Goal: Information Seeking & Learning: Learn about a topic

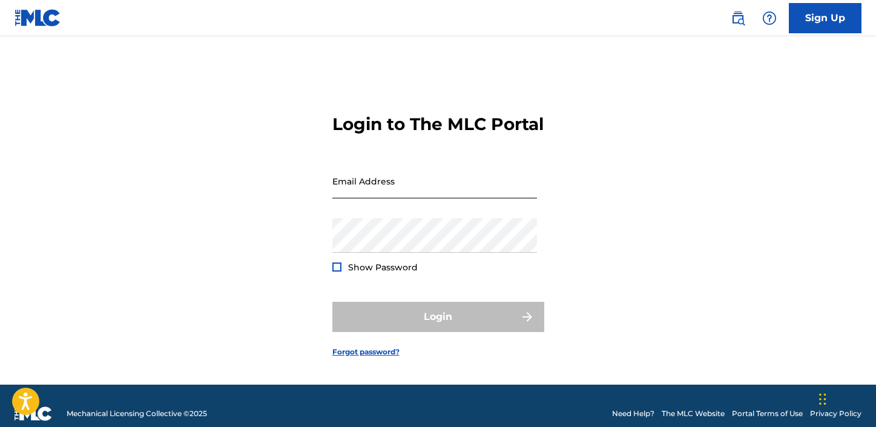
click at [373, 194] on input "Email Address" at bounding box center [434, 181] width 205 height 35
type input "[EMAIL_ADDRESS][DOMAIN_NAME]"
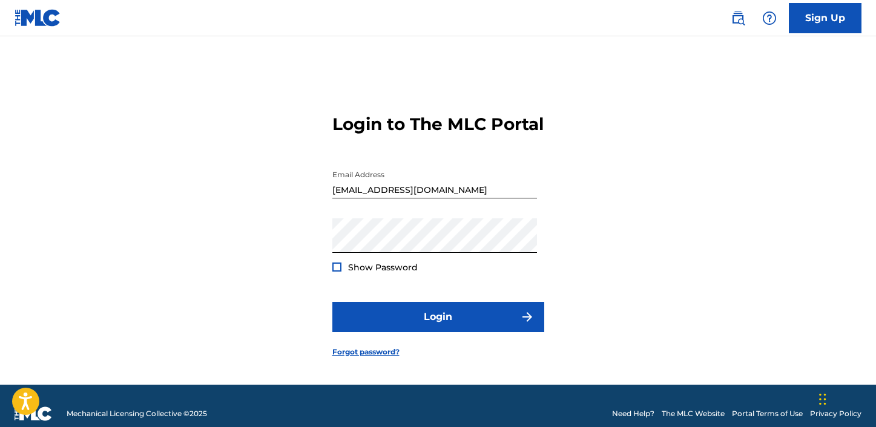
click at [337, 272] on div at bounding box center [336, 267] width 9 height 9
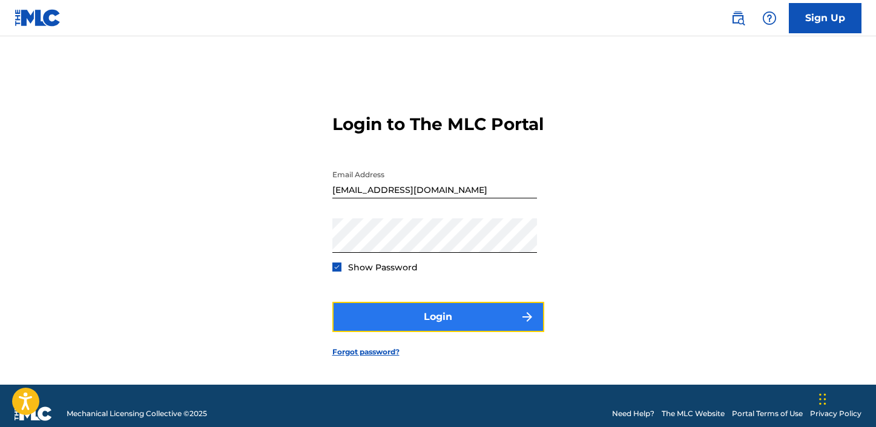
click at [406, 327] on button "Login" at bounding box center [438, 317] width 212 height 30
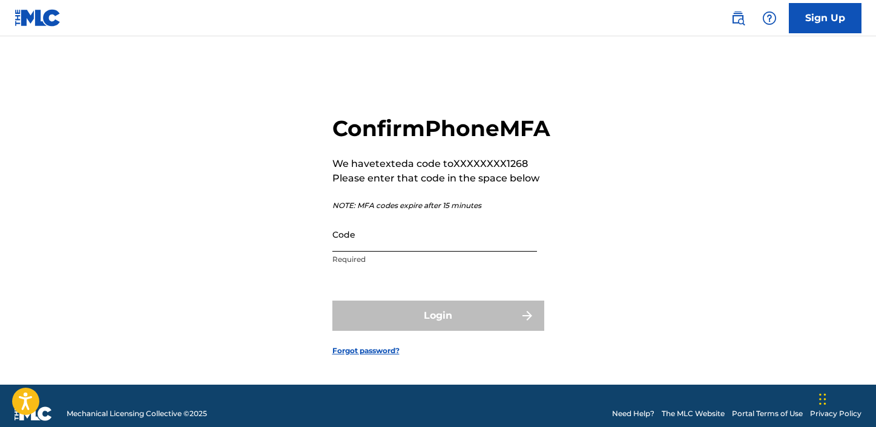
click at [404, 249] on input "Code" at bounding box center [434, 234] width 205 height 35
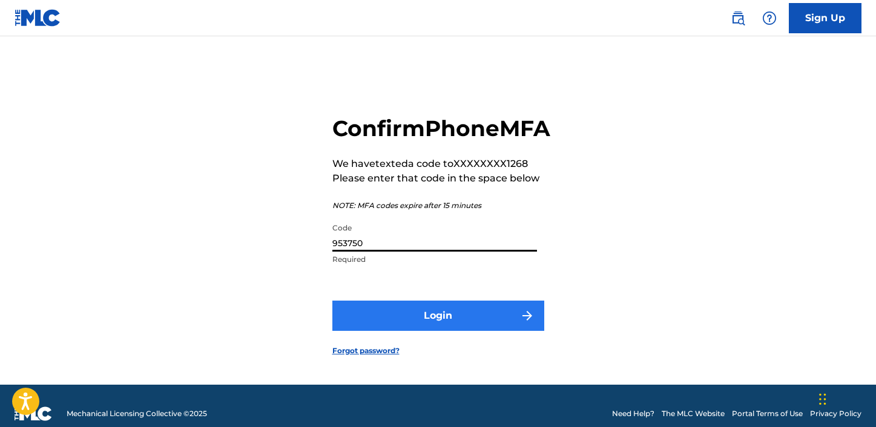
type input "953750"
click at [458, 331] on button "Login" at bounding box center [438, 316] width 212 height 30
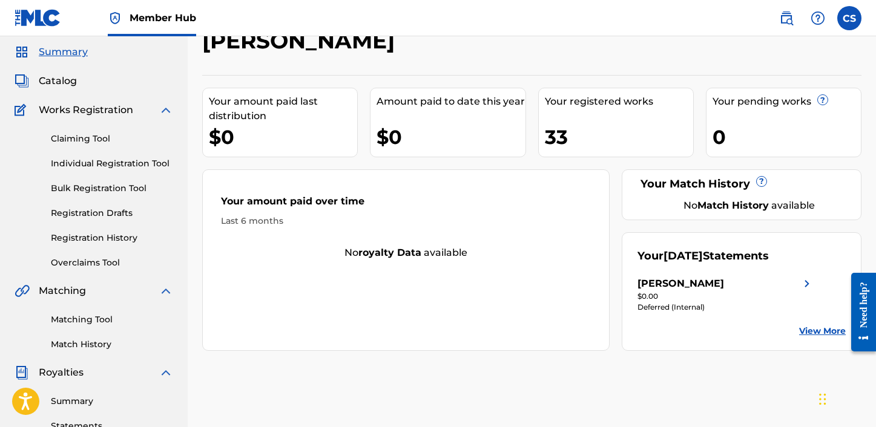
scroll to position [39, 0]
click at [570, 127] on div "33" at bounding box center [619, 137] width 148 height 27
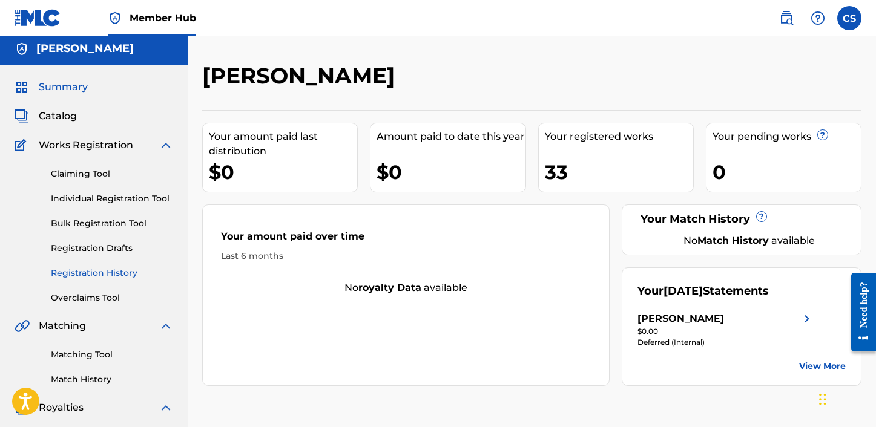
scroll to position [0, 0]
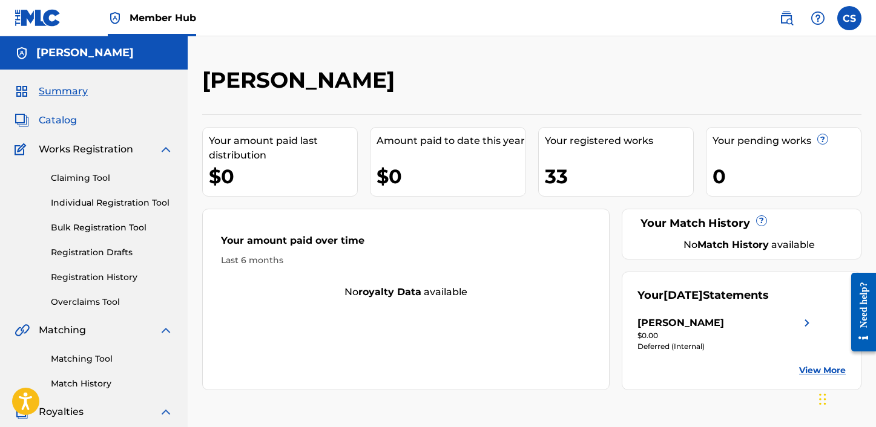
click at [62, 127] on span "Catalog" at bounding box center [58, 120] width 38 height 15
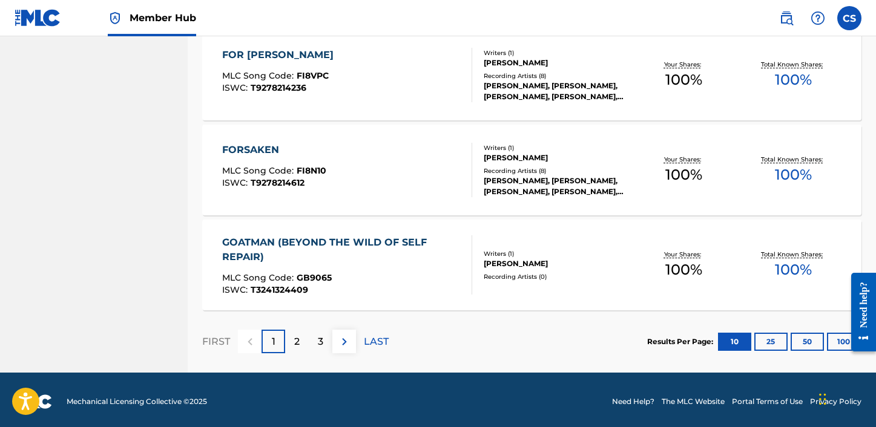
scroll to position [958, 0]
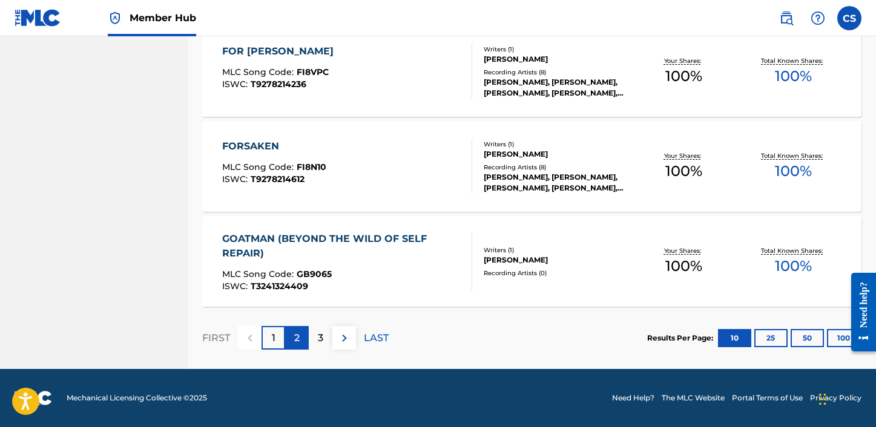
click at [297, 341] on p "2" at bounding box center [296, 338] width 5 height 15
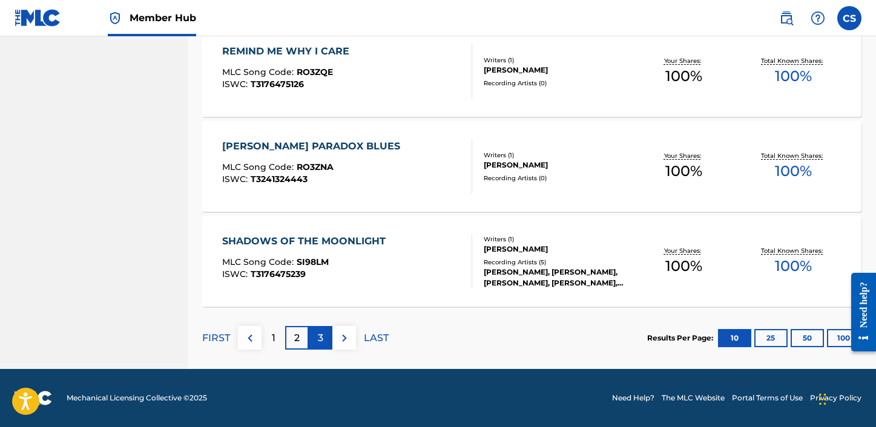
click at [317, 340] on div "3" at bounding box center [321, 338] width 24 height 24
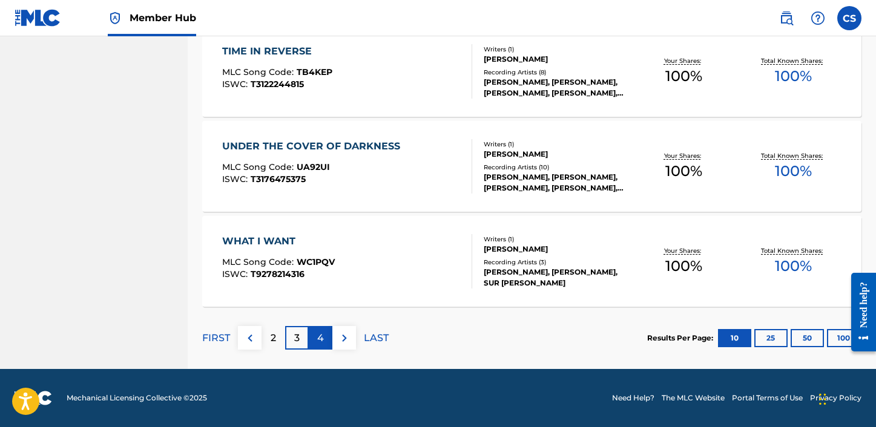
click at [315, 343] on div "4" at bounding box center [321, 338] width 24 height 24
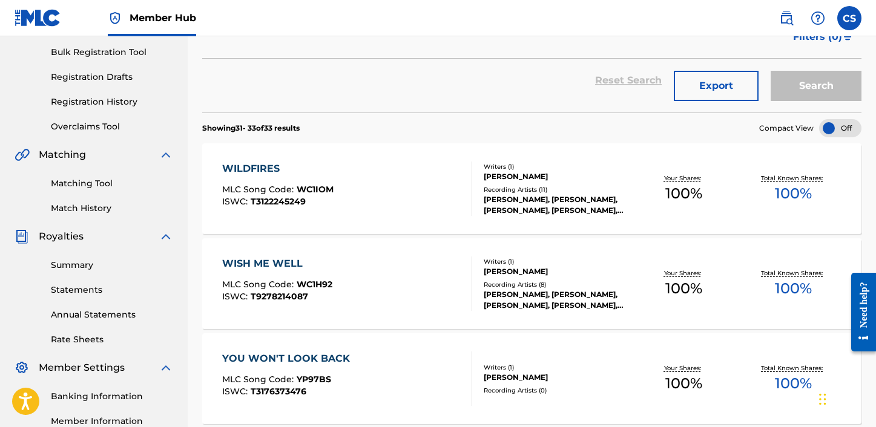
scroll to position [323, 0]
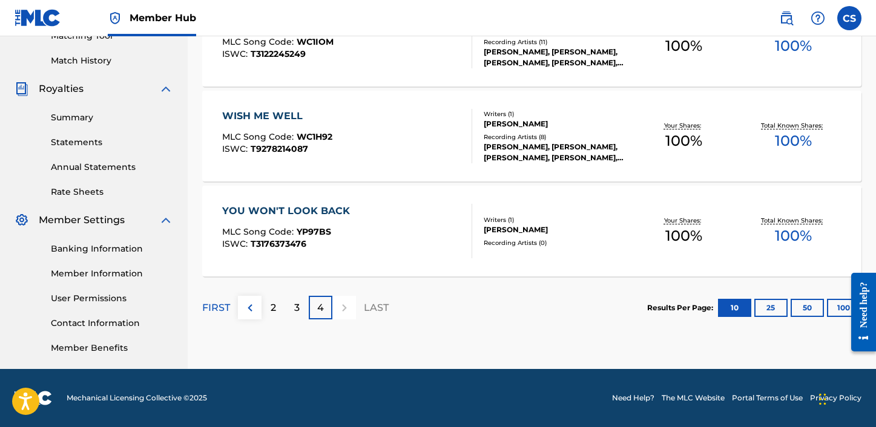
click at [326, 310] on div "4" at bounding box center [321, 308] width 24 height 24
click at [337, 307] on div at bounding box center [344, 308] width 24 height 24
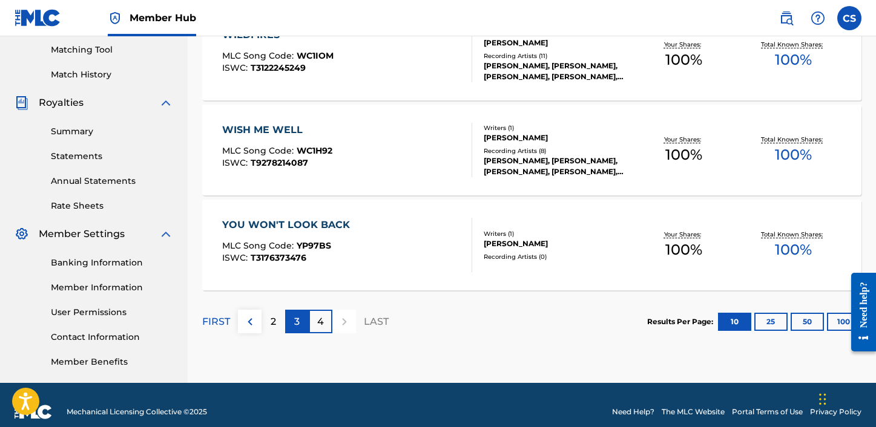
scroll to position [310, 0]
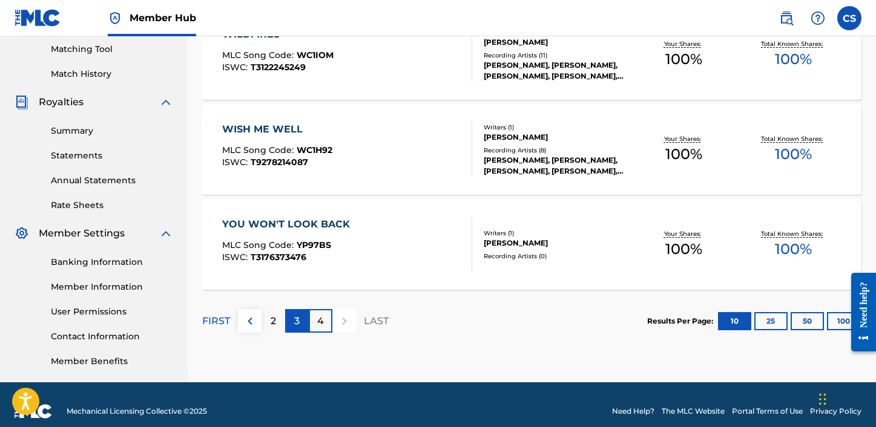
click at [295, 323] on p "3" at bounding box center [296, 321] width 5 height 15
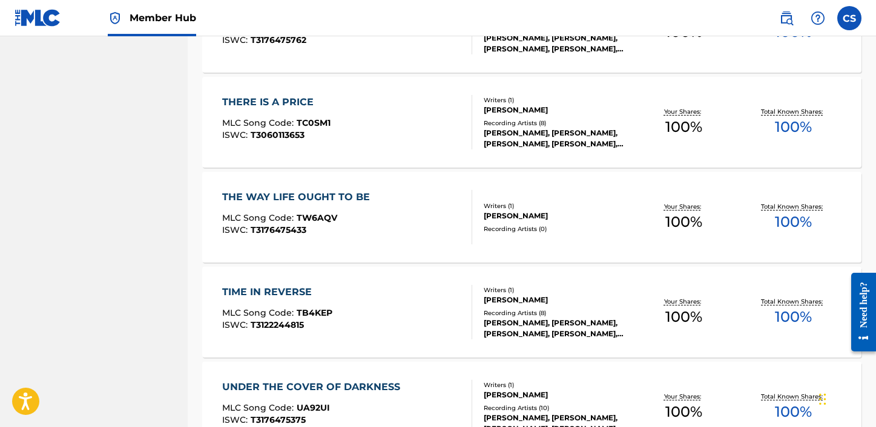
scroll to position [958, 0]
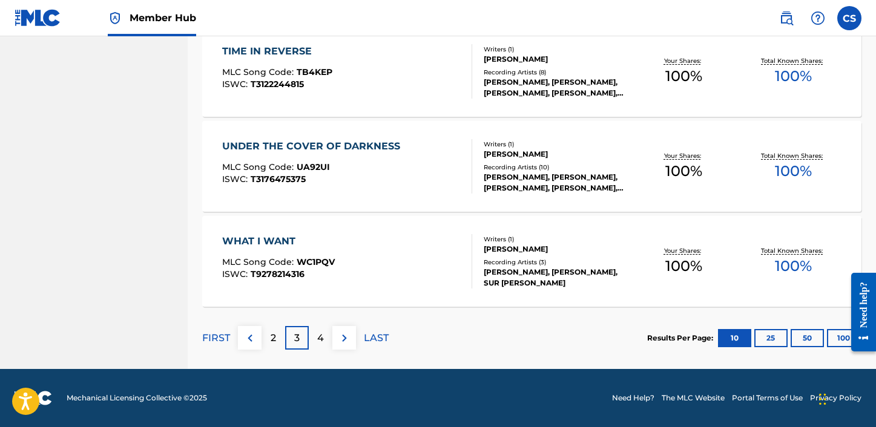
click at [294, 341] on p "3" at bounding box center [296, 338] width 5 height 15
click at [269, 346] on div "2" at bounding box center [274, 338] width 24 height 24
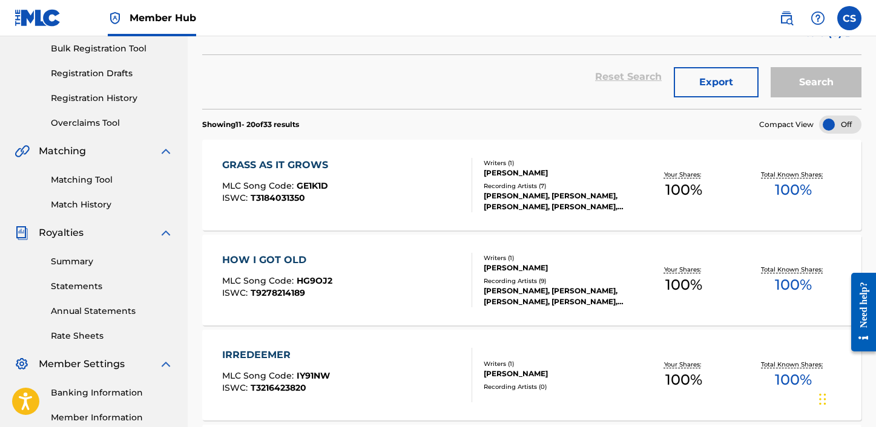
scroll to position [176, 0]
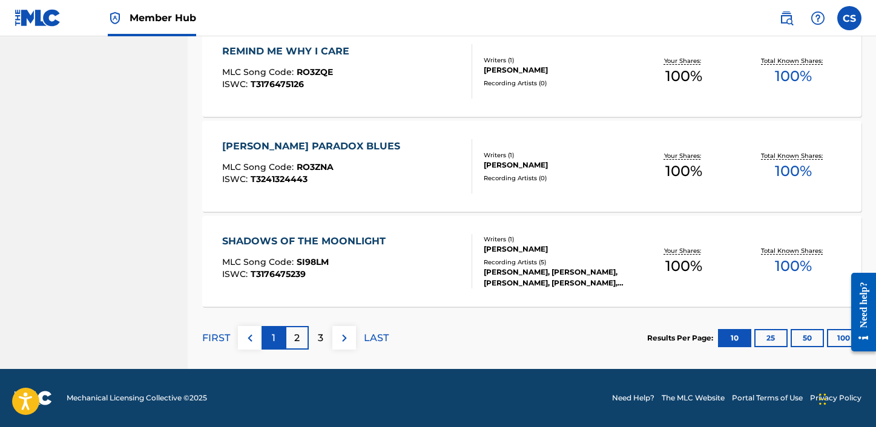
click at [275, 344] on div "1" at bounding box center [274, 338] width 24 height 24
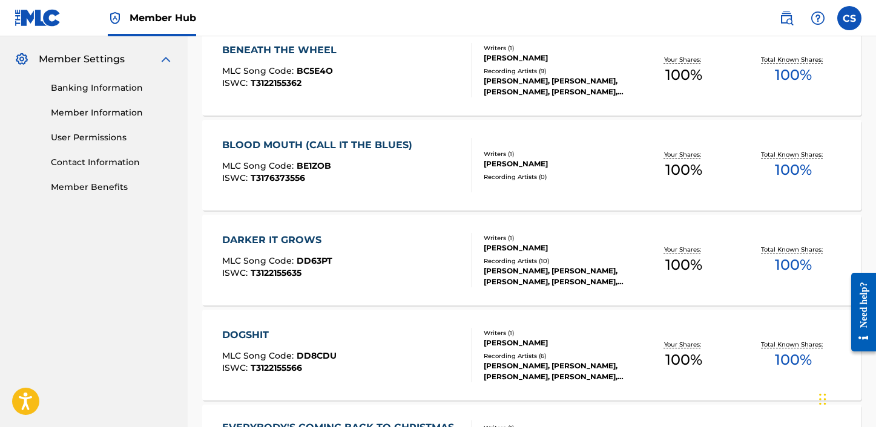
scroll to position [455, 0]
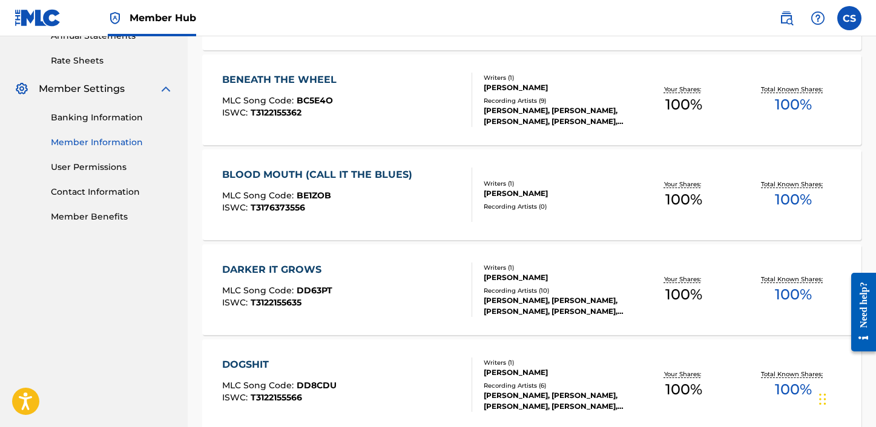
click at [102, 140] on link "Member Information" at bounding box center [112, 142] width 122 height 13
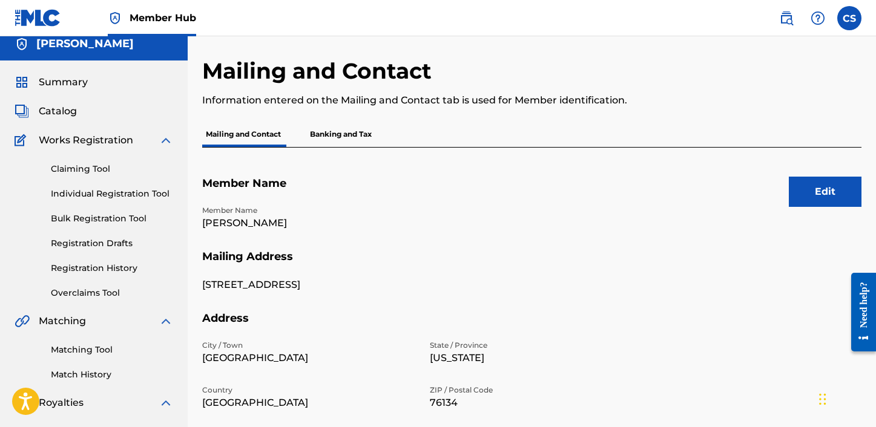
scroll to position [7, 0]
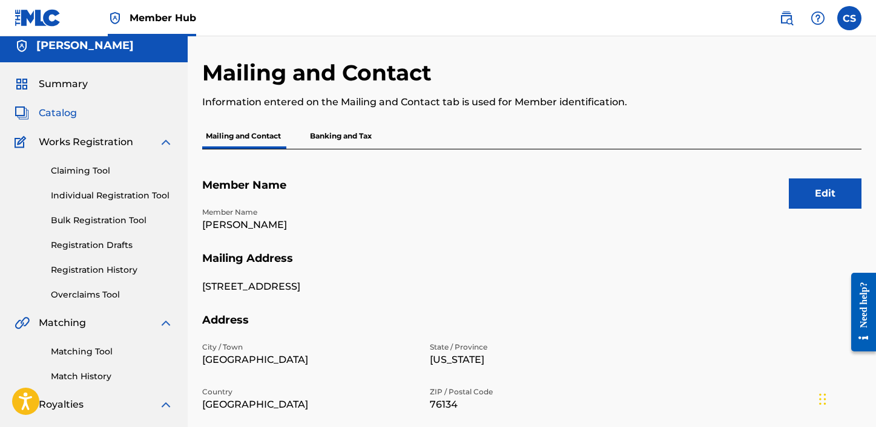
click at [51, 110] on span "Catalog" at bounding box center [58, 113] width 38 height 15
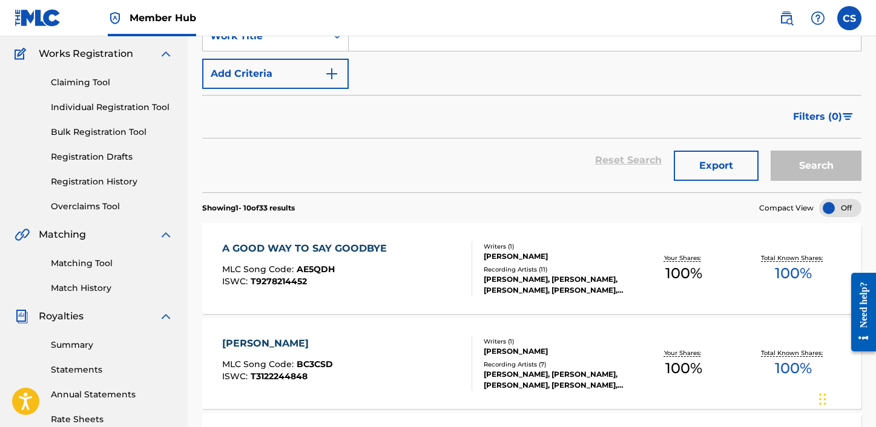
scroll to position [101, 0]
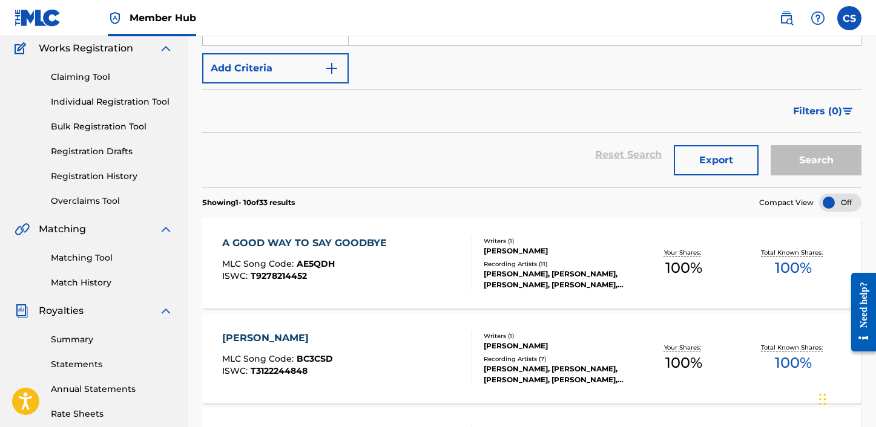
click at [299, 242] on div "A GOOD WAY TO SAY GOODBYE" at bounding box center [307, 243] width 171 height 15
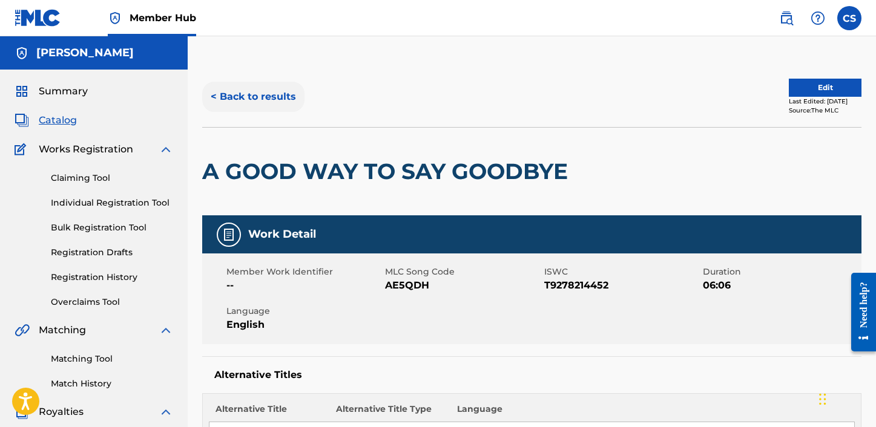
click at [228, 97] on button "< Back to results" at bounding box center [253, 97] width 102 height 30
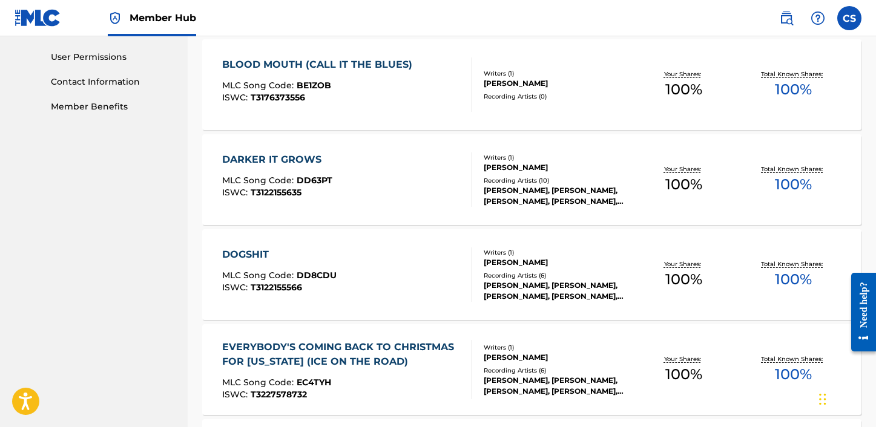
scroll to position [568, 0]
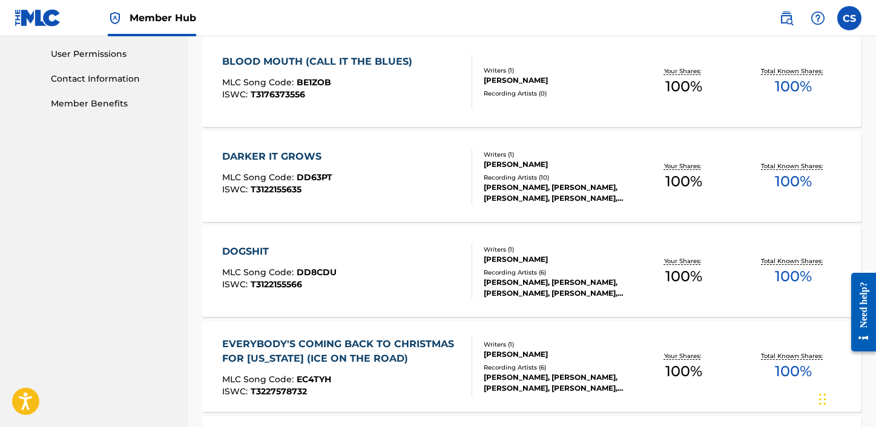
click at [323, 65] on div "BLOOD MOUTH (CALL IT THE BLUES)" at bounding box center [320, 61] width 196 height 15
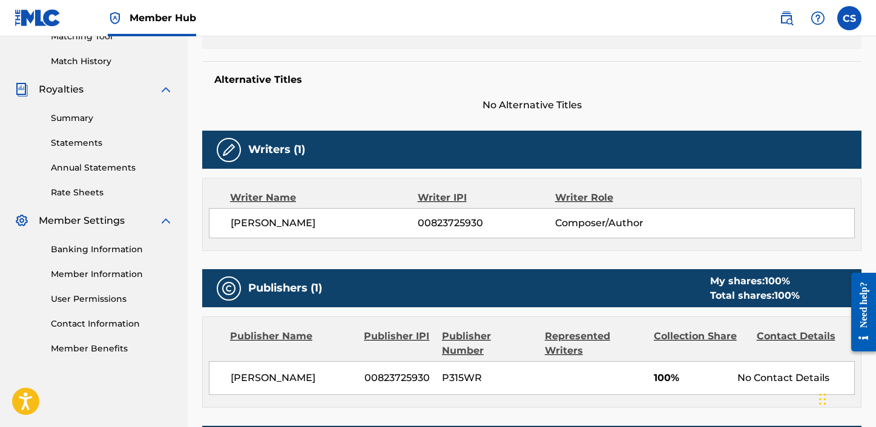
scroll to position [504, 0]
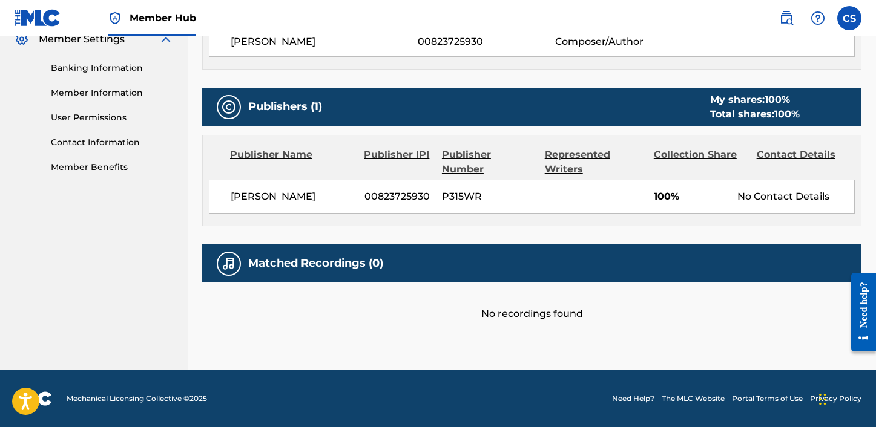
click at [335, 266] on h5 "Matched Recordings (0)" at bounding box center [315, 264] width 135 height 14
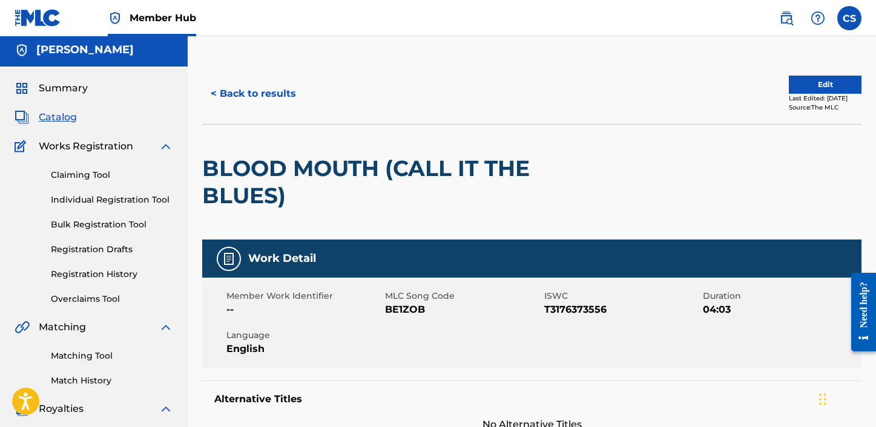
scroll to position [0, 0]
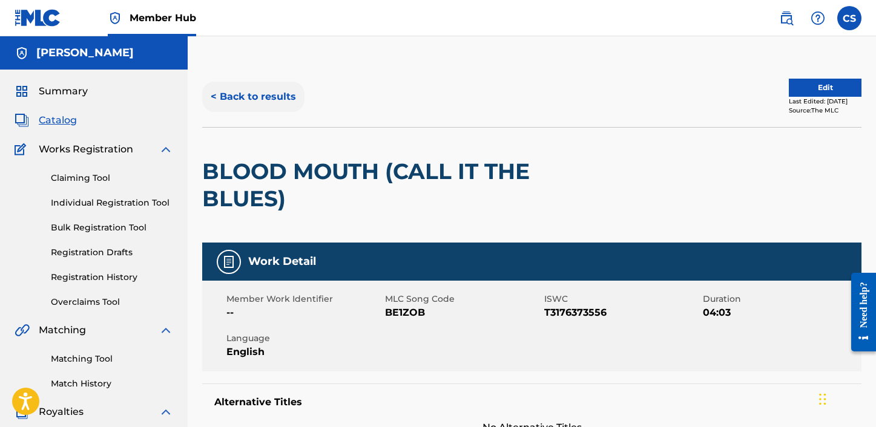
click at [258, 102] on button "< Back to results" at bounding box center [253, 97] width 102 height 30
